Goal: Information Seeking & Learning: Learn about a topic

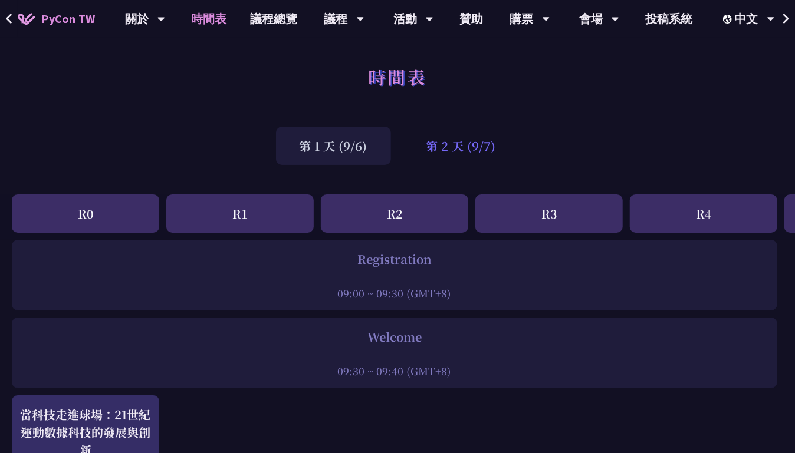
click at [460, 137] on div "第 2 天 (9/7)" at bounding box center [461, 146] width 117 height 38
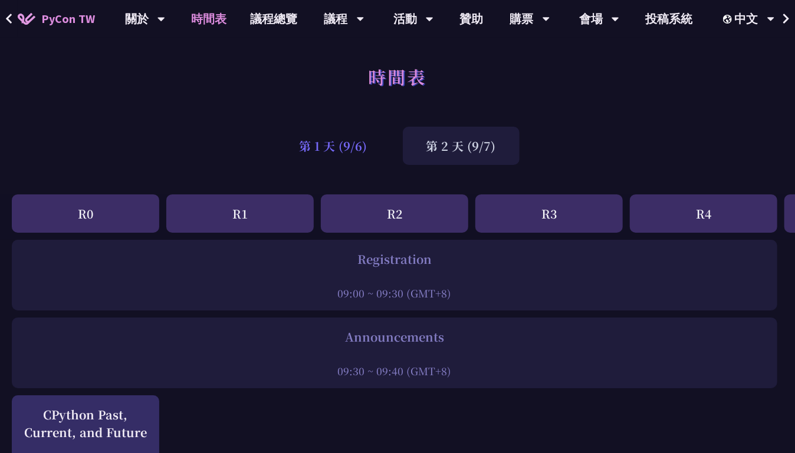
click at [328, 149] on div "第 1 天 (9/6)" at bounding box center [333, 146] width 115 height 38
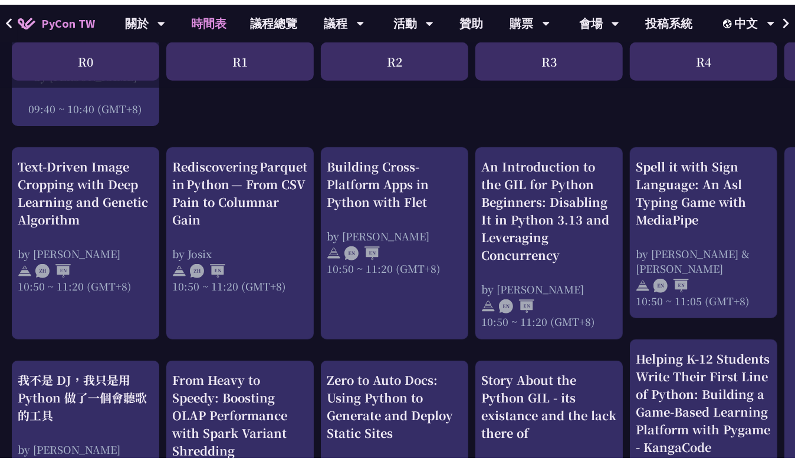
scroll to position [294, 0]
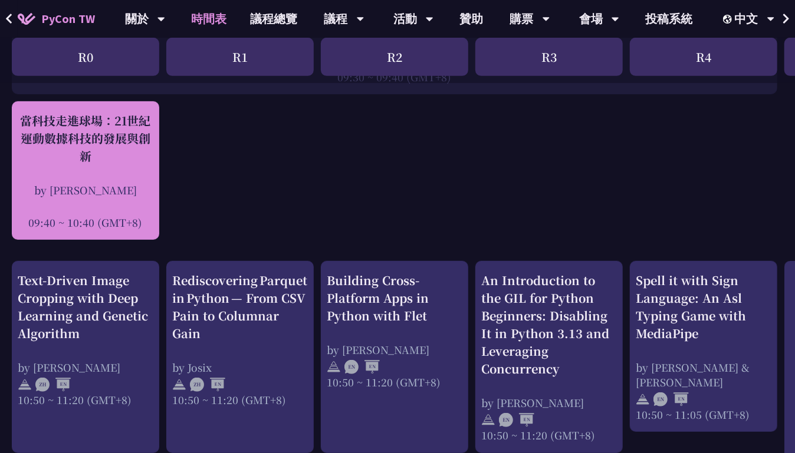
click at [110, 157] on div "當科技走進球場：21世紀運動數據科技的發展與創新" at bounding box center [86, 138] width 136 height 53
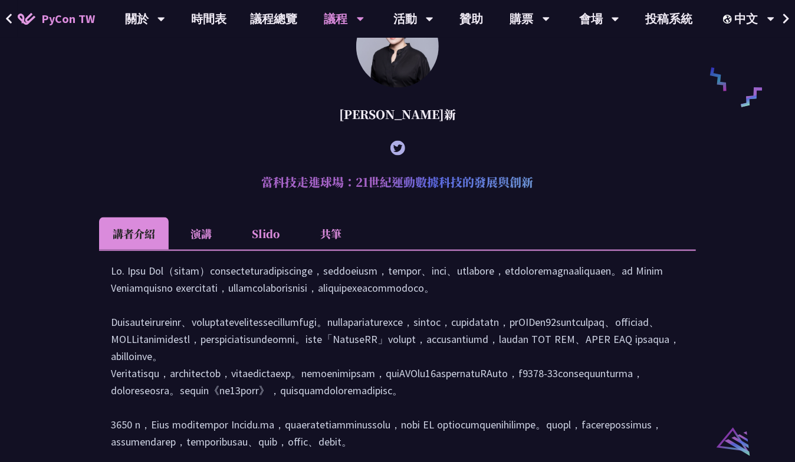
scroll to position [934, 0]
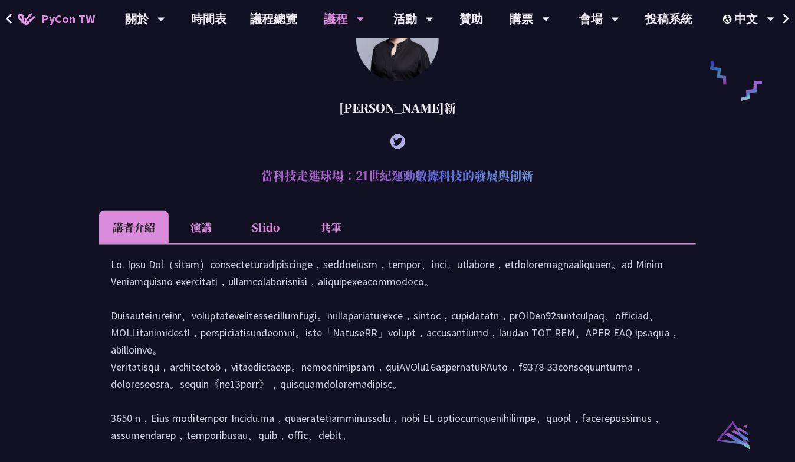
click at [328, 222] on li "共筆" at bounding box center [330, 227] width 65 height 32
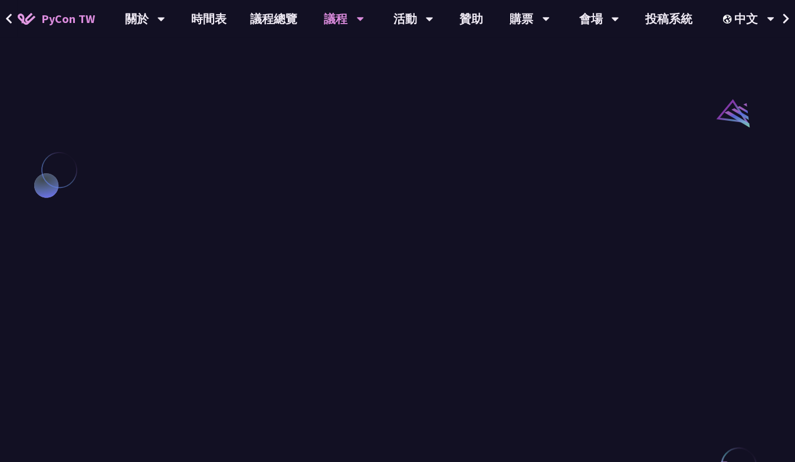
scroll to position [1052, 0]
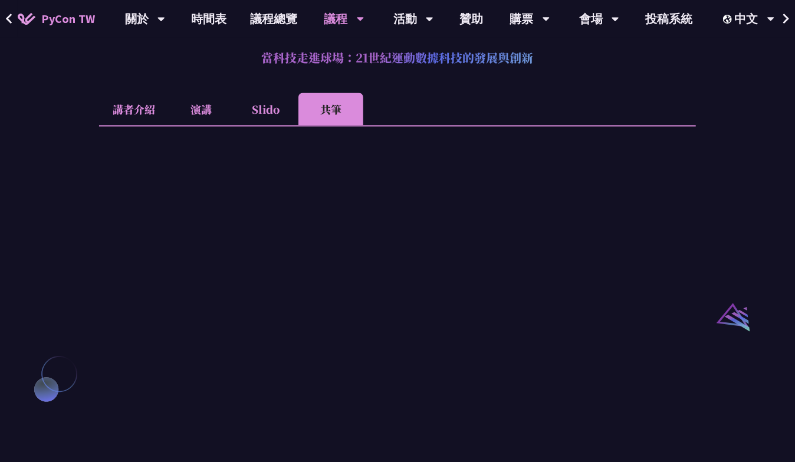
click at [139, 115] on li "講者介紹" at bounding box center [134, 109] width 70 height 32
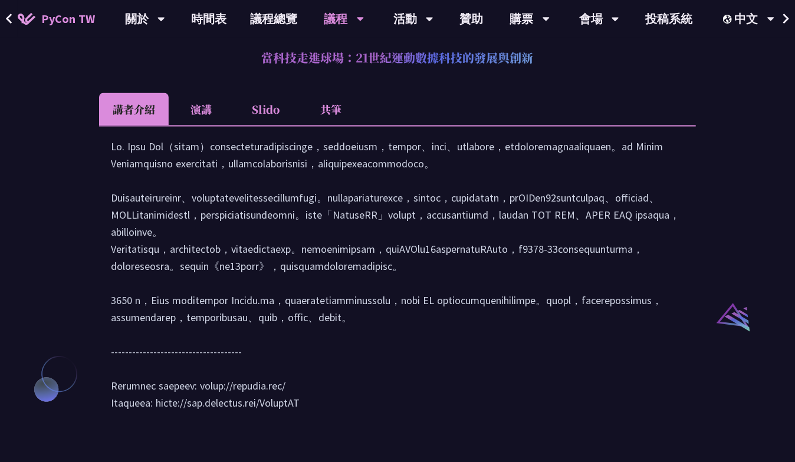
click at [200, 98] on li "演講" at bounding box center [201, 109] width 65 height 32
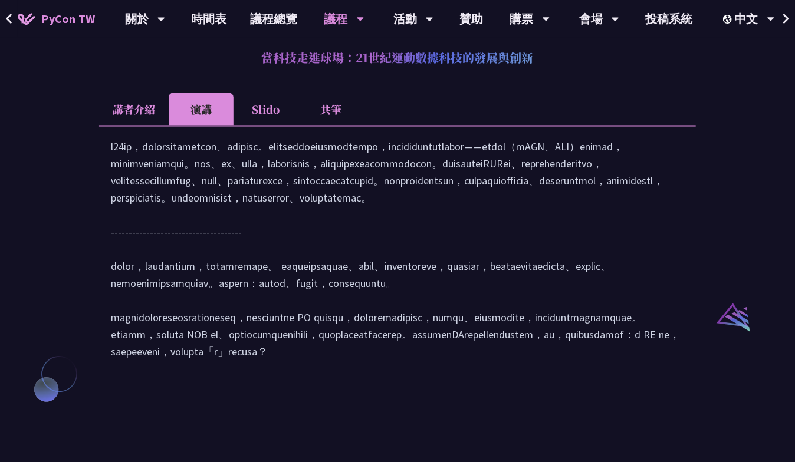
click at [157, 108] on li "講者介紹" at bounding box center [134, 109] width 70 height 32
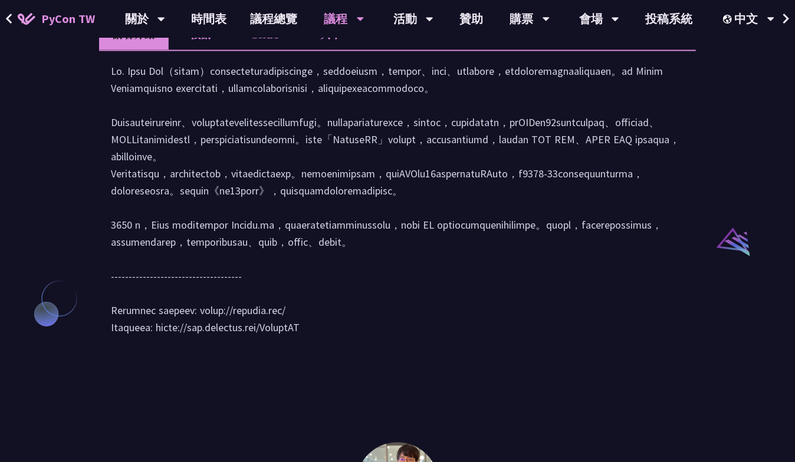
scroll to position [1288, 0]
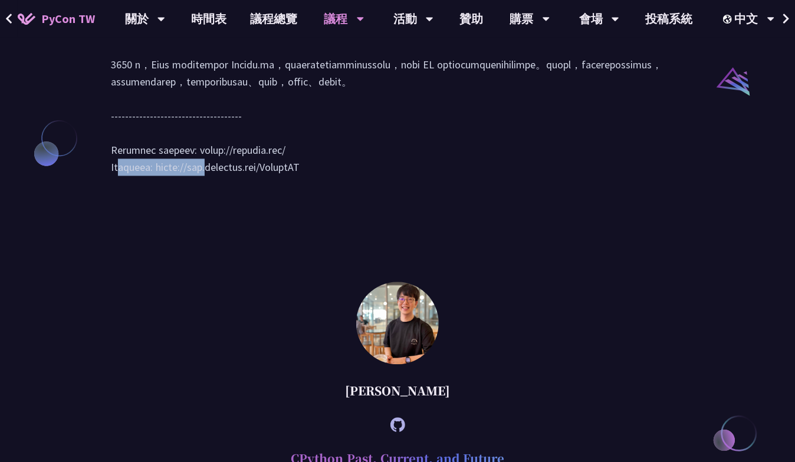
drag, startPoint x: 193, startPoint y: 238, endPoint x: 287, endPoint y: 239, distance: 94.3
click at [287, 187] on div at bounding box center [397, 44] width 573 height 285
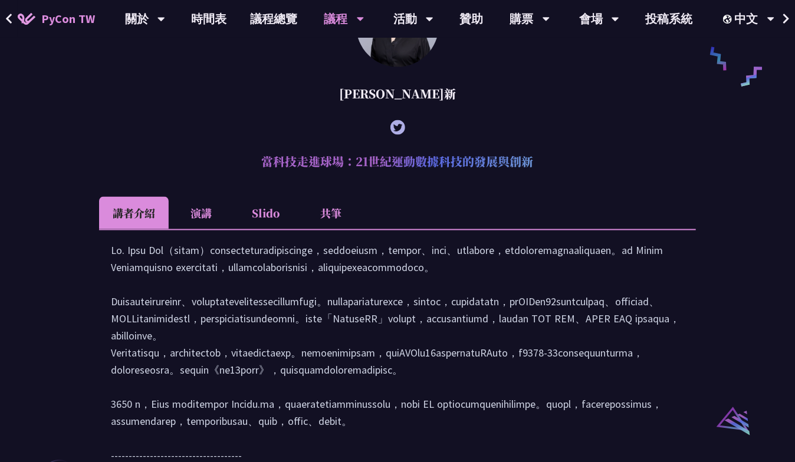
scroll to position [1229, 0]
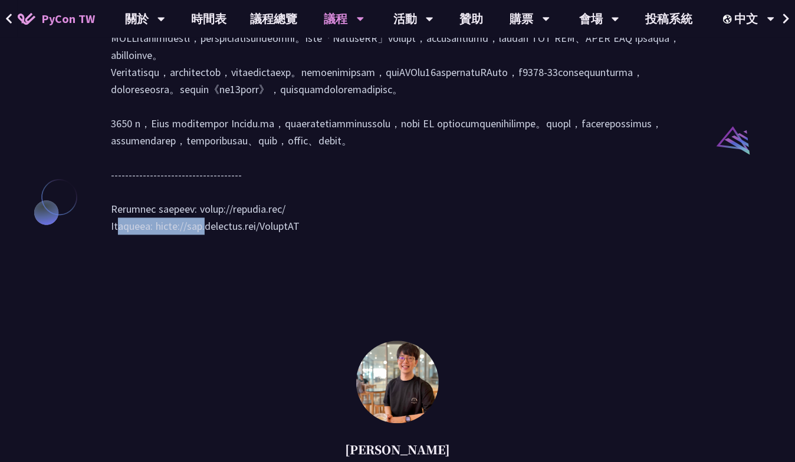
drag, startPoint x: 334, startPoint y: 306, endPoint x: 161, endPoint y: 312, distance: 172.8
click at [161, 246] on div at bounding box center [397, 103] width 573 height 285
drag, startPoint x: 161, startPoint y: 312, endPoint x: 175, endPoint y: 312, distance: 14.2
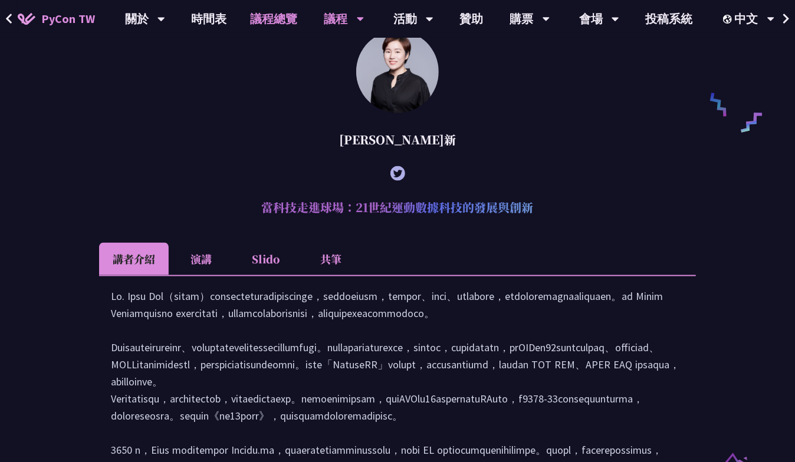
scroll to position [875, 0]
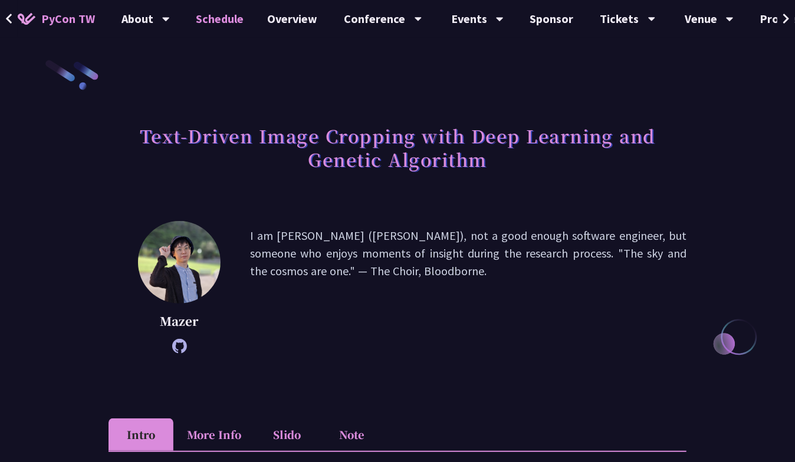
click at [233, 17] on link "Schedule" at bounding box center [219, 19] width 71 height 38
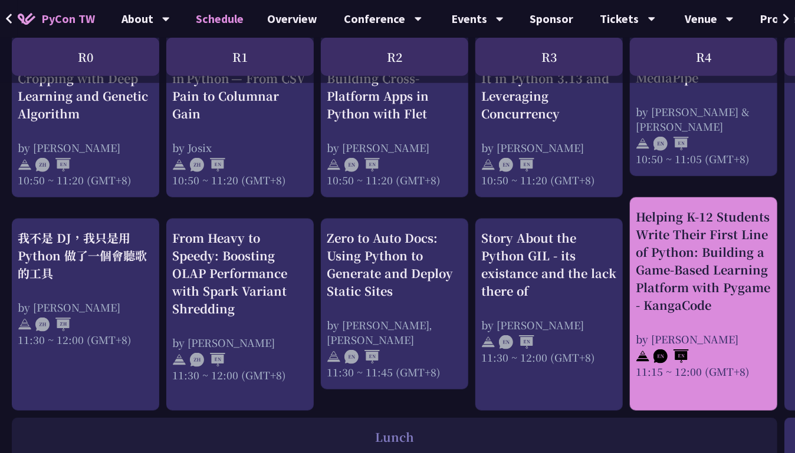
scroll to position [589, 0]
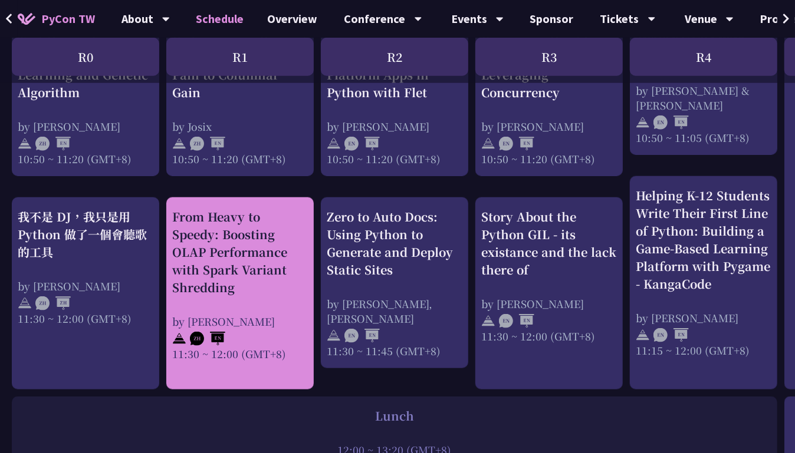
click at [270, 276] on div "From Heavy to Speedy: Boosting OLAP Performance with Spark Variant Shredding" at bounding box center [240, 252] width 136 height 88
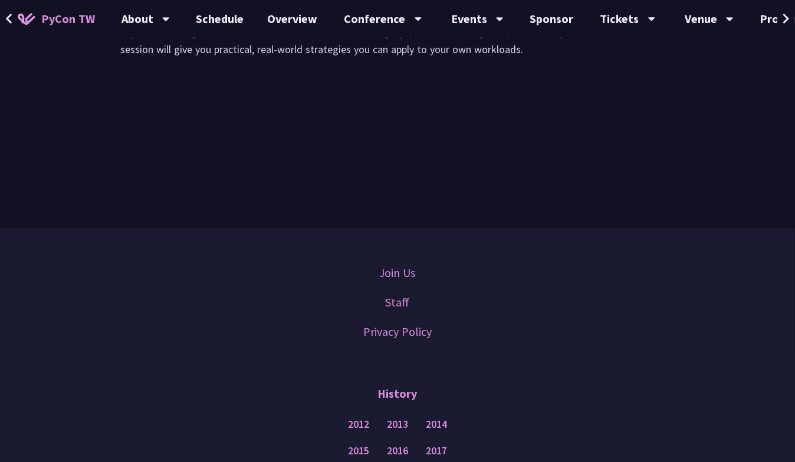
scroll to position [294, 0]
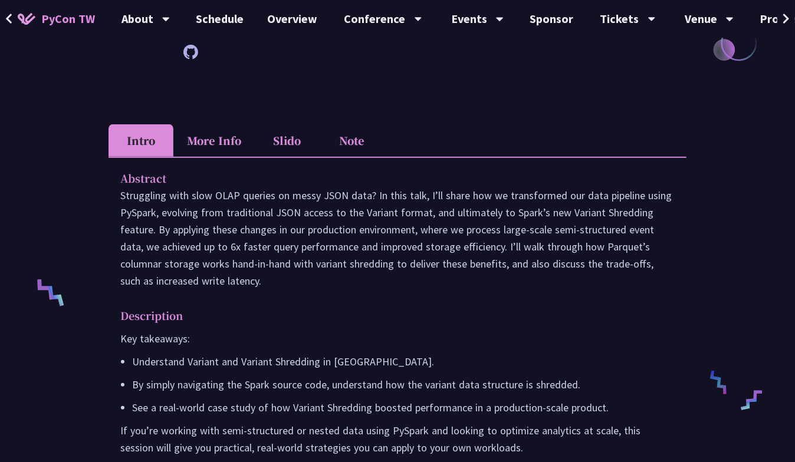
click at [223, 157] on li "More Info" at bounding box center [213, 140] width 81 height 32
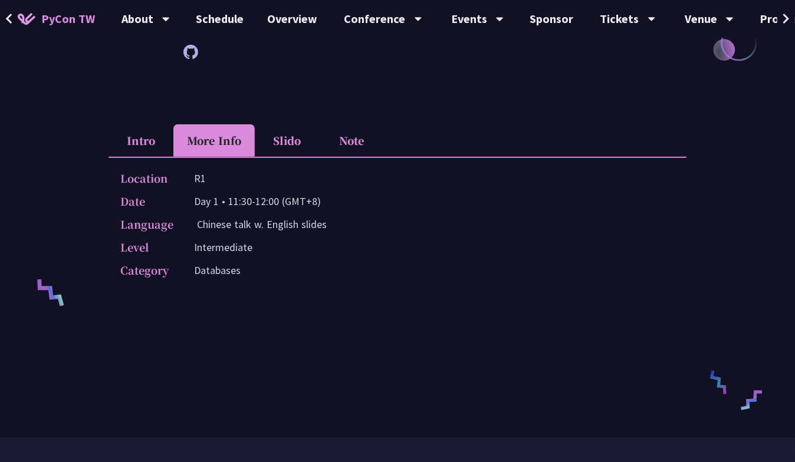
click at [275, 157] on li "Slido" at bounding box center [287, 140] width 65 height 32
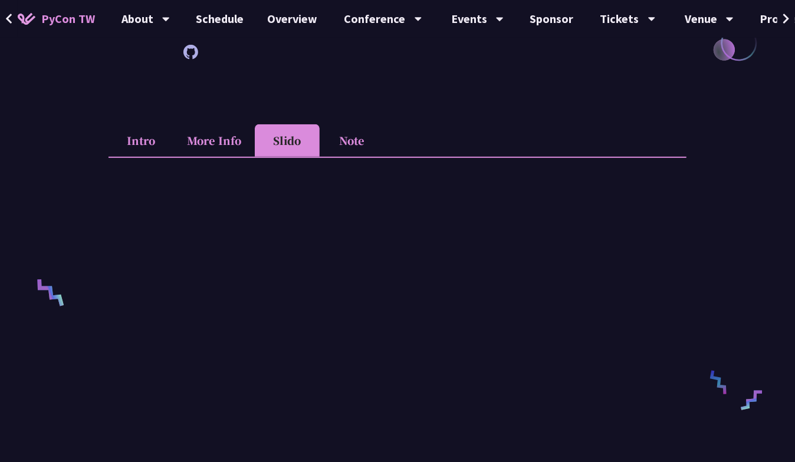
click at [357, 155] on li "Note" at bounding box center [351, 140] width 65 height 32
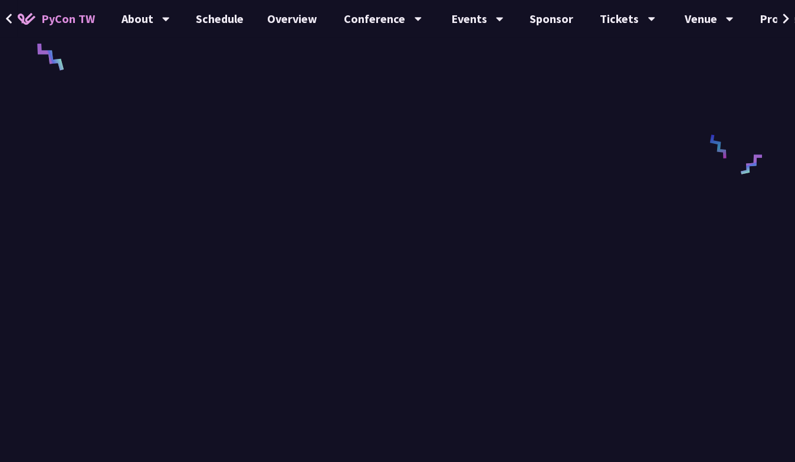
scroll to position [530, 0]
